Goal: Download file/media

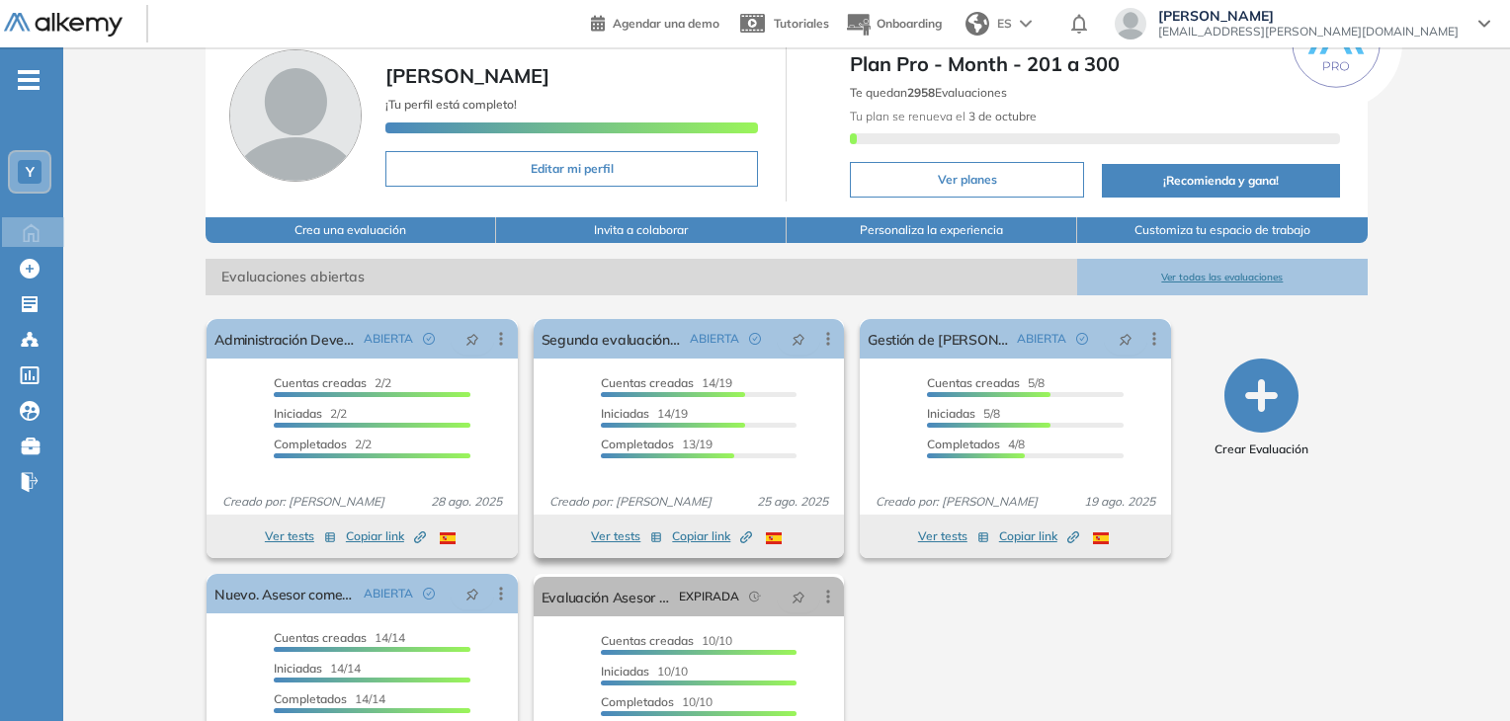
scroll to position [198, 0]
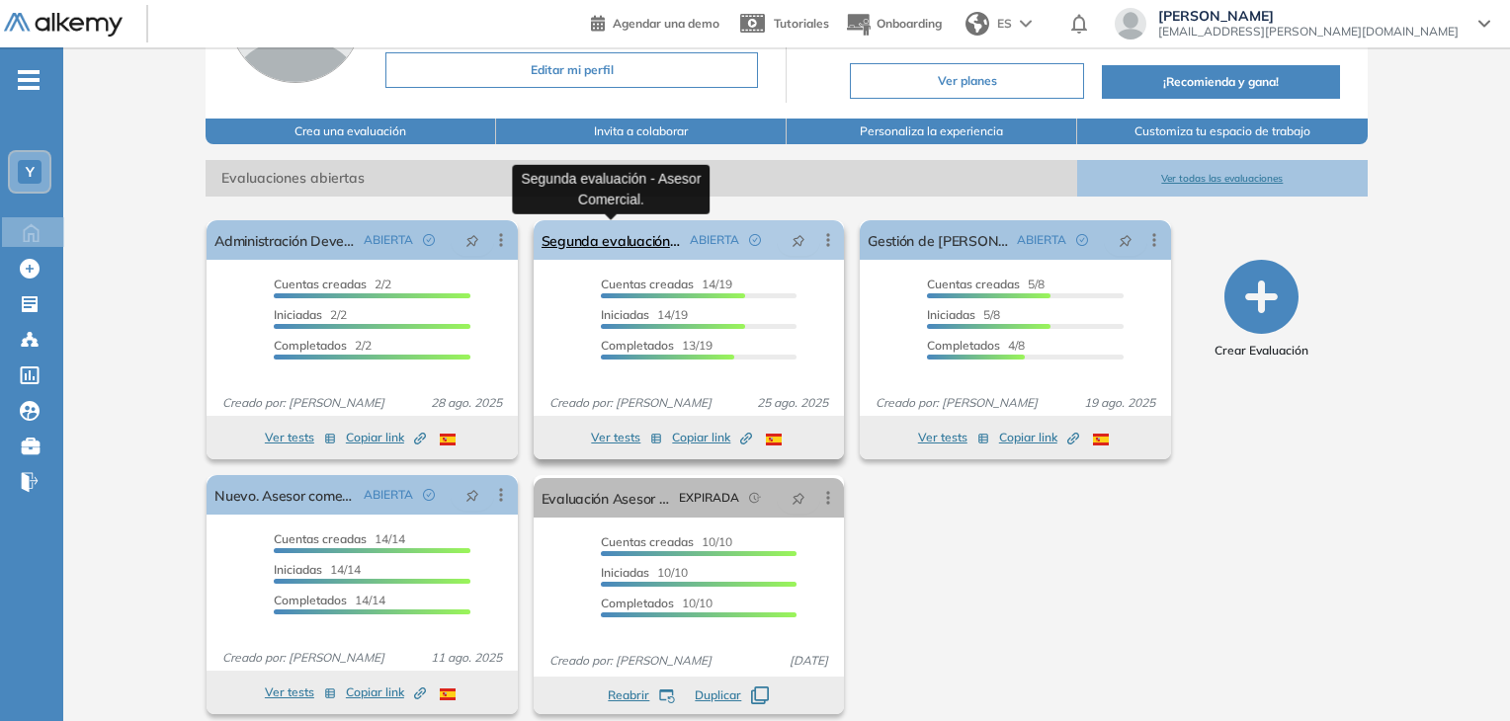
click at [632, 246] on link "Segunda evaluación - Asesor Comercial." at bounding box center [611, 240] width 140 height 40
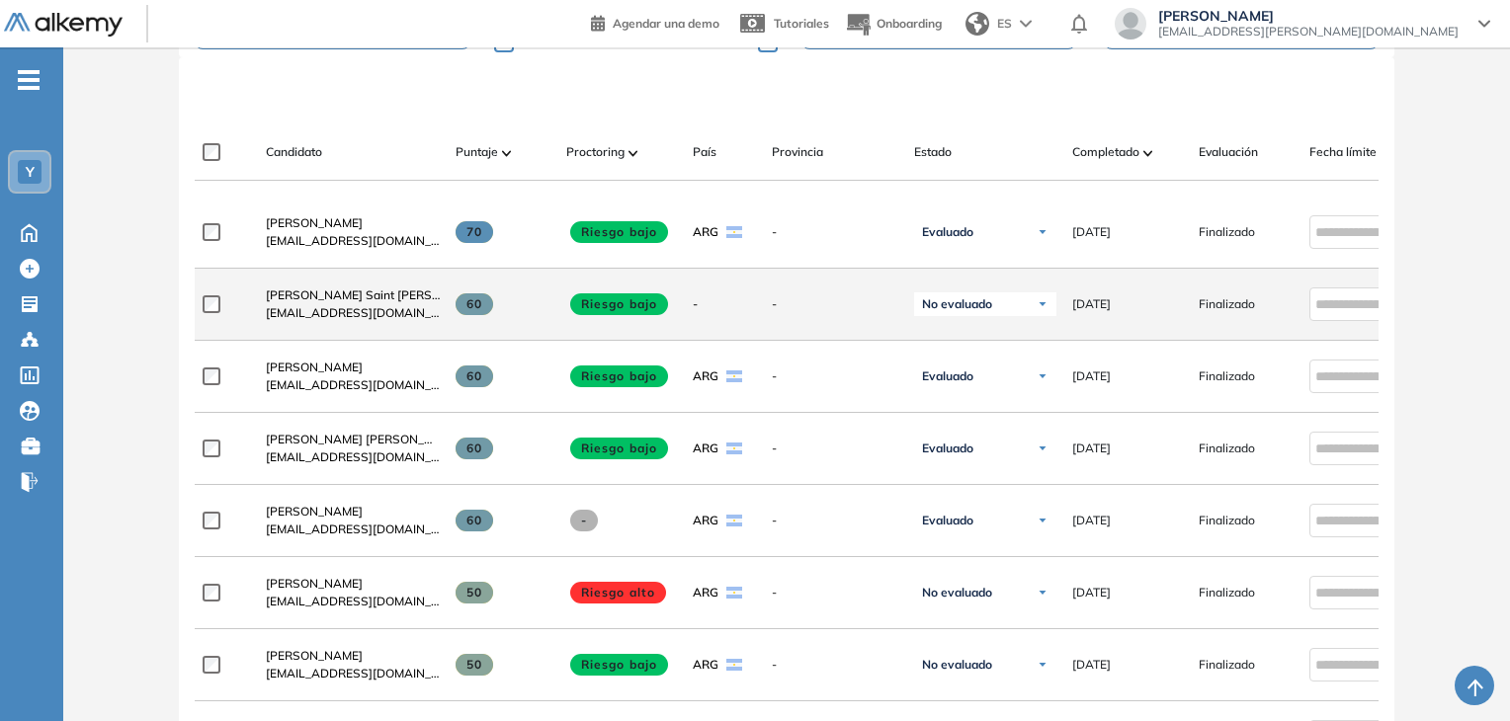
scroll to position [593, 0]
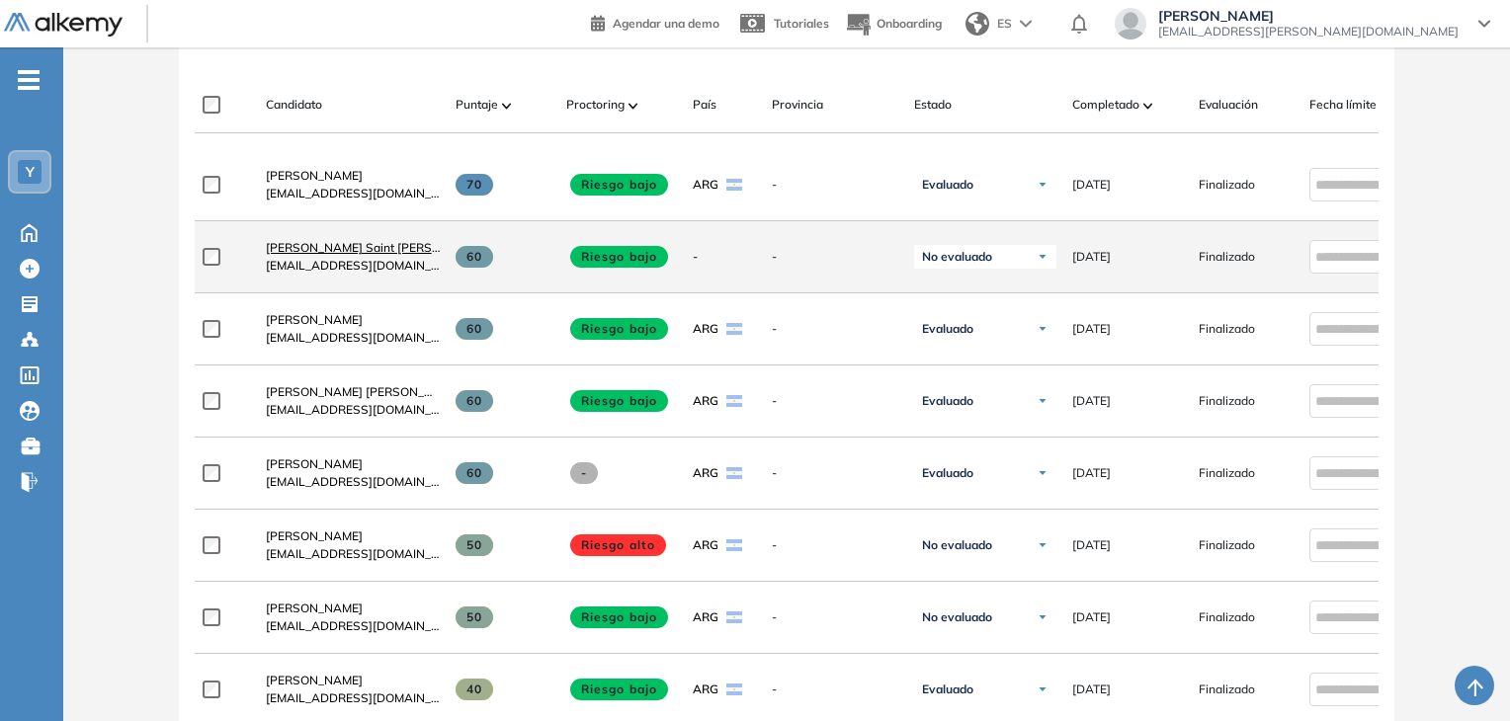
click at [351, 255] on span "[PERSON_NAME] Saint [PERSON_NAME]" at bounding box center [380, 247] width 228 height 15
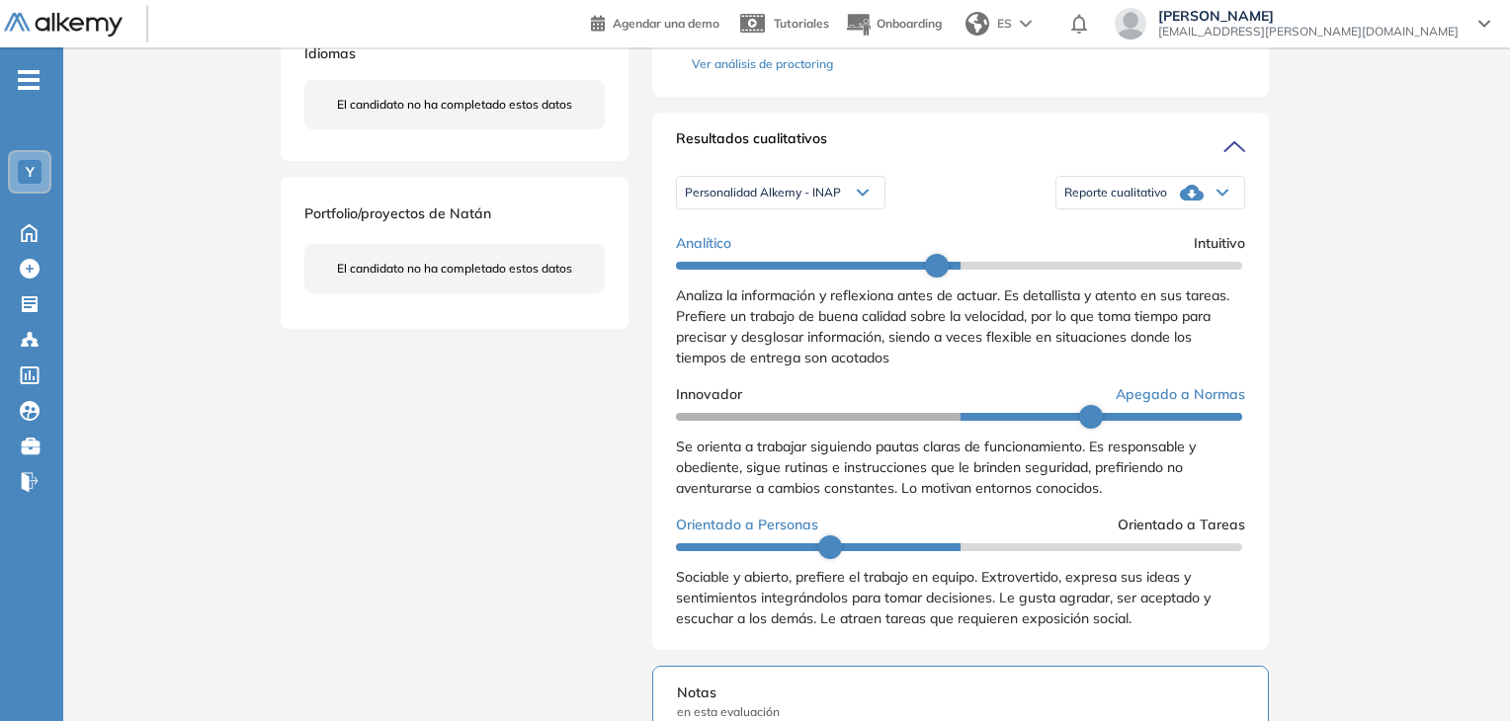
scroll to position [494, 0]
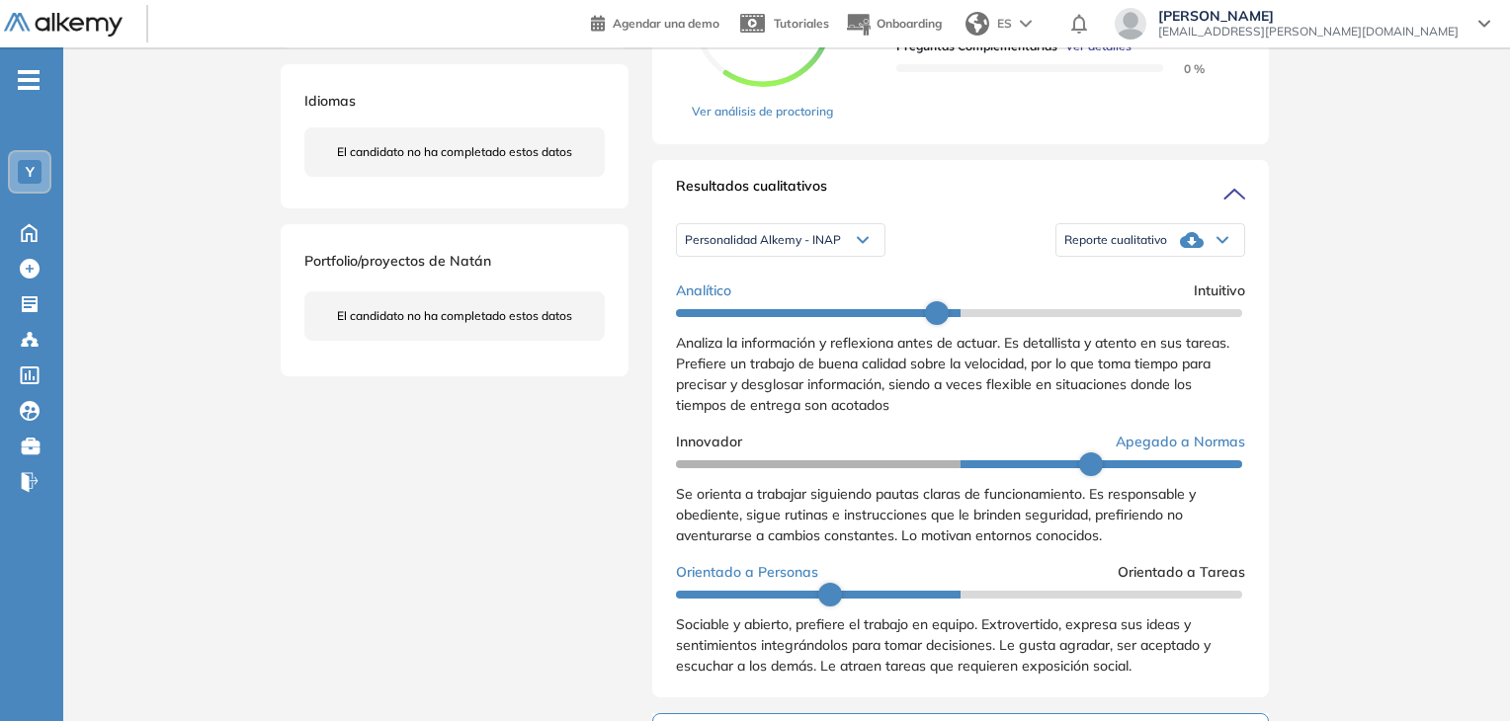
click at [1202, 258] on div "Reporte cualitativo" at bounding box center [1150, 240] width 188 height 40
click at [1432, 195] on div "Inicio Alkymetrics Evaluaciones Dashboard Candidato Duración : 00:00:00 Cantida…" at bounding box center [786, 458] width 1447 height 1811
click at [1147, 248] on span "Reporte cualitativo" at bounding box center [1115, 240] width 103 height 16
click at [1174, 283] on li "Reporte con Afinidad AI" at bounding box center [1125, 273] width 121 height 20
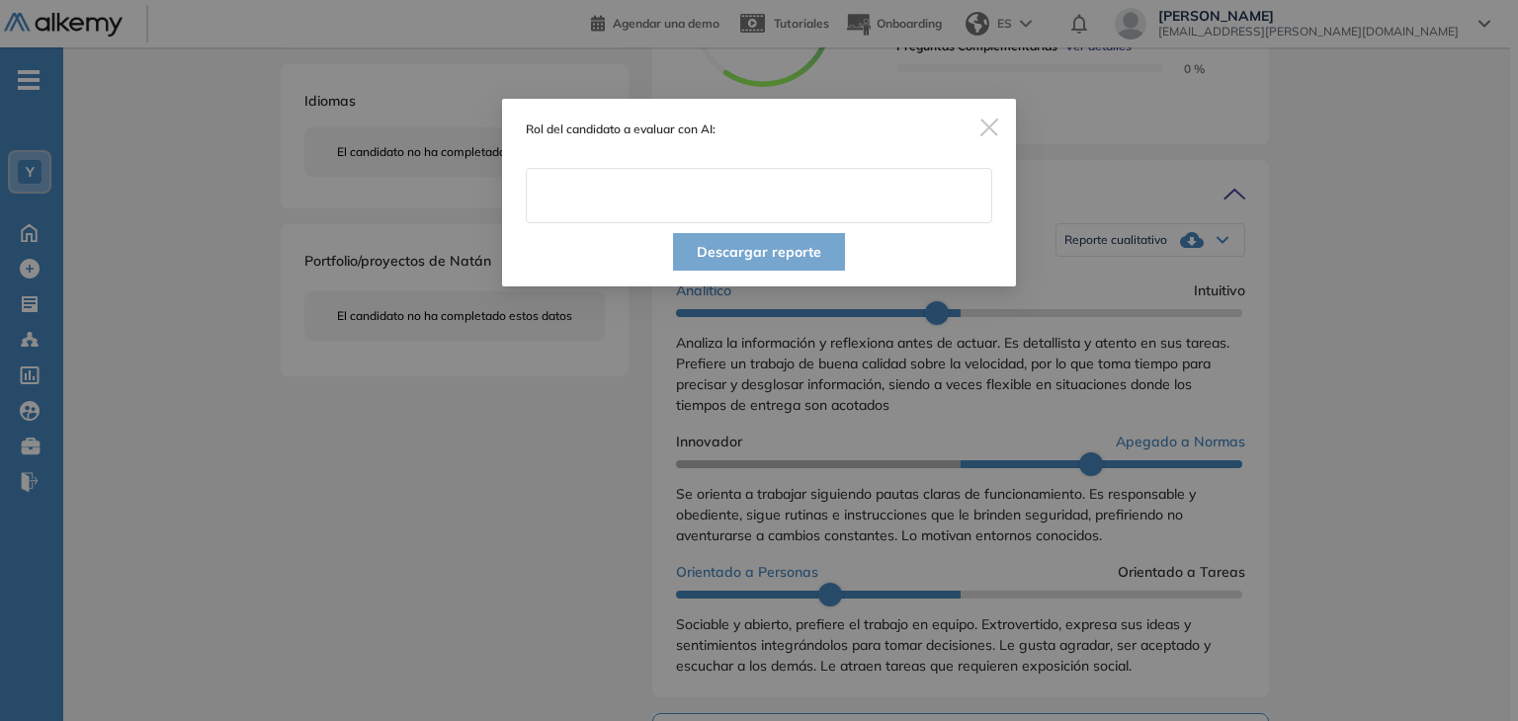
click at [743, 205] on input "text" at bounding box center [759, 195] width 466 height 55
type input "**********"
click at [780, 250] on button "Descargar reporte" at bounding box center [759, 252] width 172 height 38
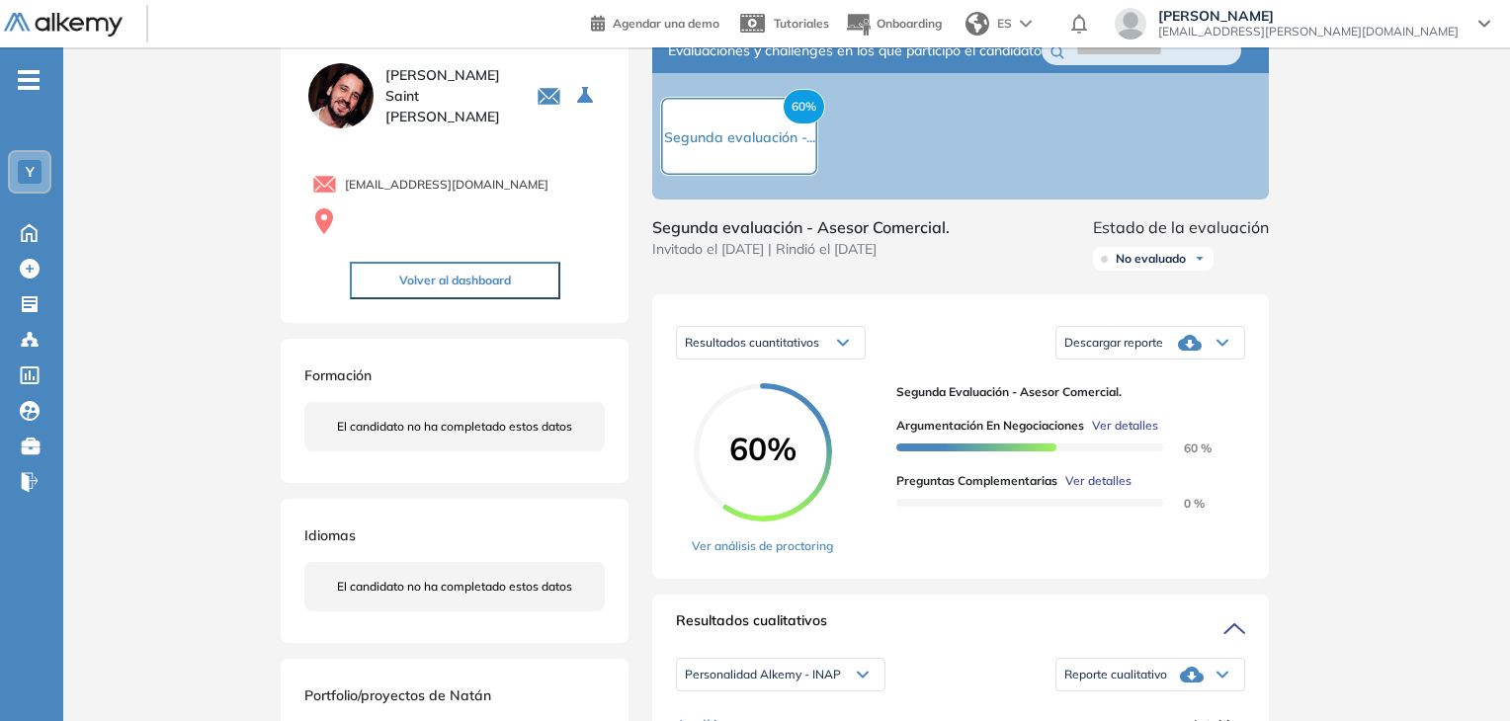
scroll to position [23, 0]
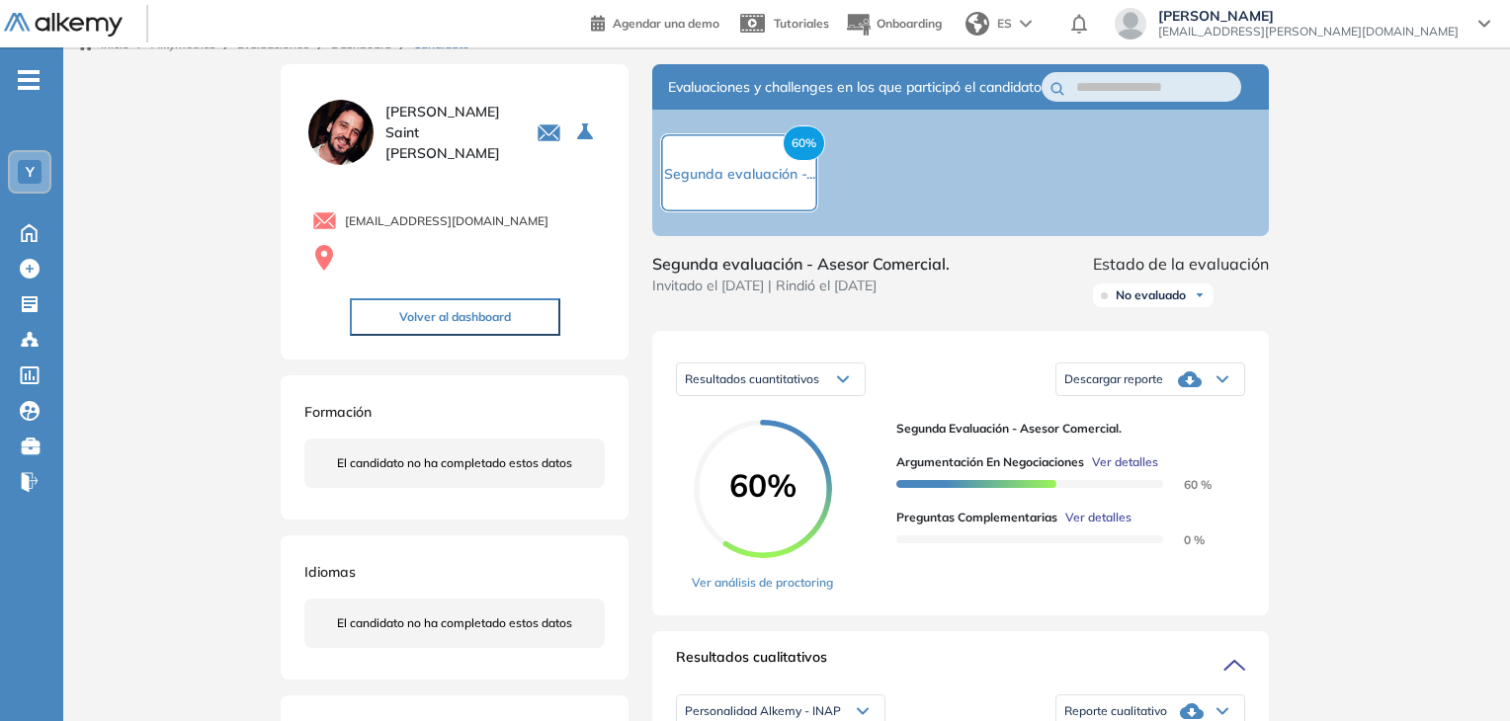
click at [1186, 391] on icon at bounding box center [1190, 380] width 24 height 24
click at [1198, 457] on li "Descargar informe resumido" at bounding box center [1138, 448] width 147 height 20
